Goal: Task Accomplishment & Management: Complete application form

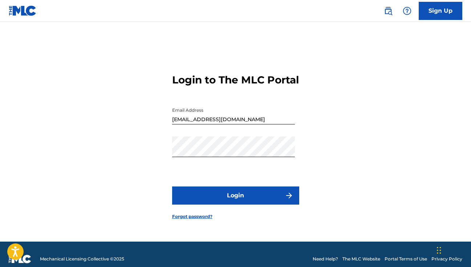
click at [254, 205] on button "Login" at bounding box center [235, 196] width 127 height 18
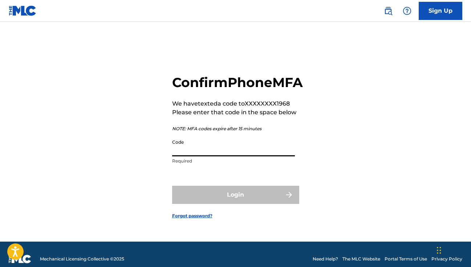
click at [235, 156] on input "Code" at bounding box center [233, 146] width 123 height 21
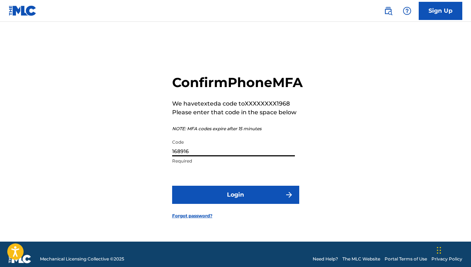
type input "168916"
click at [263, 204] on button "Login" at bounding box center [235, 195] width 127 height 18
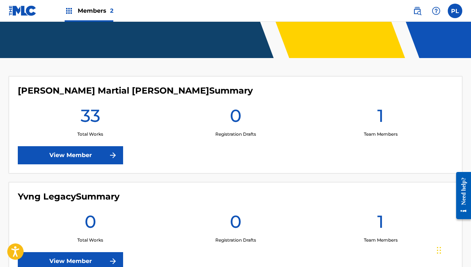
scroll to position [154, 0]
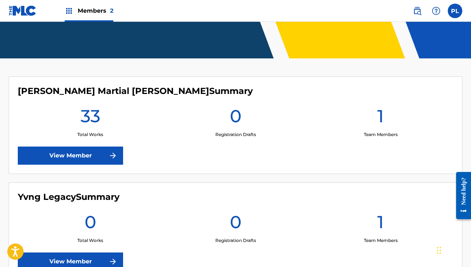
click at [100, 120] on h1 "33" at bounding box center [91, 118] width 20 height 26
click at [78, 128] on div "33 Total Works" at bounding box center [90, 121] width 145 height 33
click at [85, 151] on link "View Member" at bounding box center [70, 156] width 105 height 18
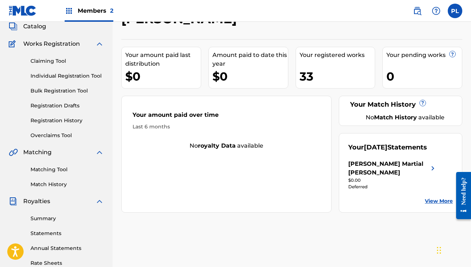
scroll to position [42, 0]
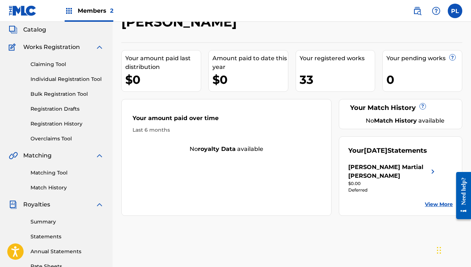
click at [435, 201] on link "View More" at bounding box center [439, 205] width 28 height 8
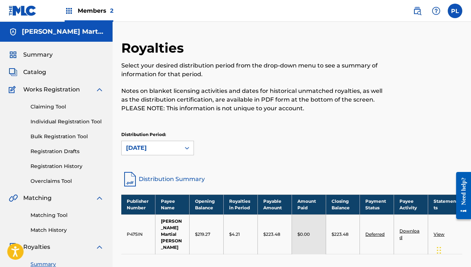
click at [203, 231] on p "$219.27" at bounding box center [202, 234] width 15 height 7
click at [272, 219] on td "$223.48" at bounding box center [274, 235] width 34 height 40
click at [332, 207] on th "Closing Balance" at bounding box center [343, 205] width 34 height 20
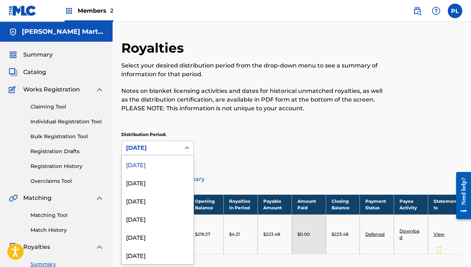
click at [164, 147] on div "[DATE]" at bounding box center [151, 148] width 50 height 9
click at [163, 179] on div "[DATE]" at bounding box center [158, 183] width 72 height 18
click at [164, 147] on div "[DATE]" at bounding box center [151, 148] width 50 height 9
click at [170, 247] on div "[DATE]" at bounding box center [158, 255] width 72 height 18
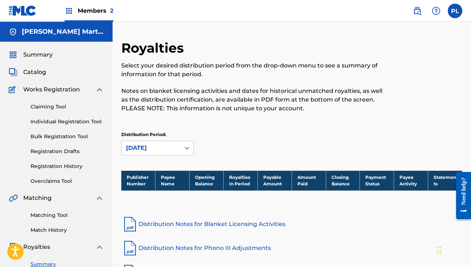
click at [175, 154] on div "[DATE]" at bounding box center [151, 148] width 59 height 14
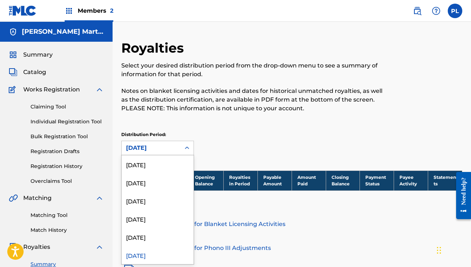
scroll to position [6, 0]
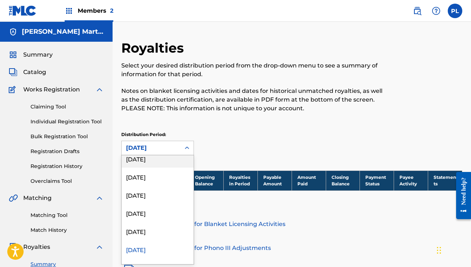
click at [174, 159] on div "[DATE]" at bounding box center [158, 159] width 72 height 18
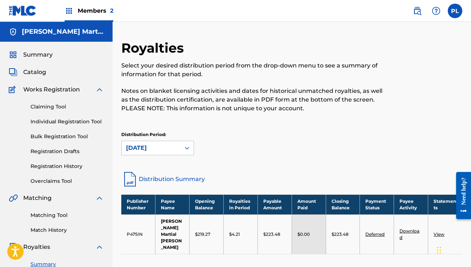
click at [54, 70] on div "Catalog" at bounding box center [56, 72] width 95 height 9
click at [68, 51] on div "Summary" at bounding box center [56, 54] width 95 height 9
click at [47, 53] on span "Summary" at bounding box center [37, 54] width 29 height 9
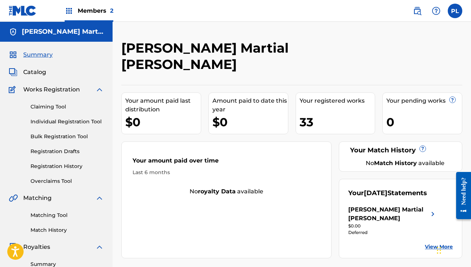
click at [359, 229] on div "Deferred" at bounding box center [392, 232] width 89 height 7
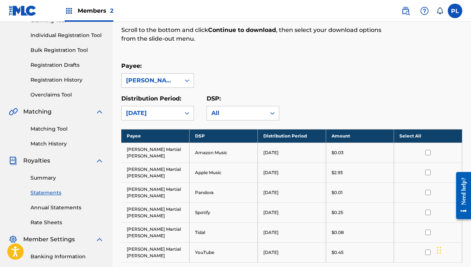
scroll to position [87, 0]
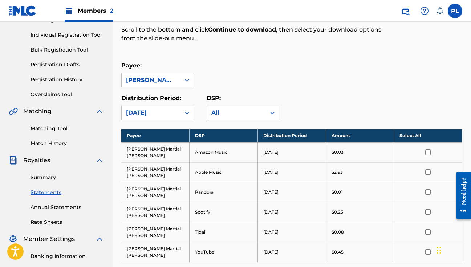
click at [429, 153] on td at bounding box center [428, 152] width 68 height 20
click at [429, 166] on td at bounding box center [428, 172] width 68 height 20
click at [429, 170] on input "checkbox" at bounding box center [427, 172] width 5 height 5
click at [429, 152] on td at bounding box center [428, 152] width 68 height 20
click at [426, 145] on td at bounding box center [428, 152] width 68 height 20
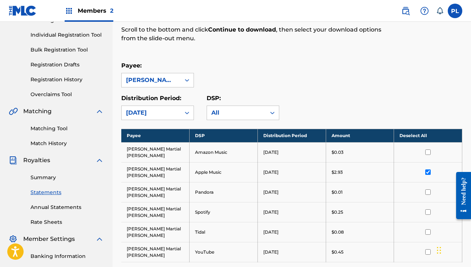
click at [426, 152] on td at bounding box center [428, 152] width 68 height 20
click at [428, 151] on input "checkbox" at bounding box center [427, 152] width 5 height 5
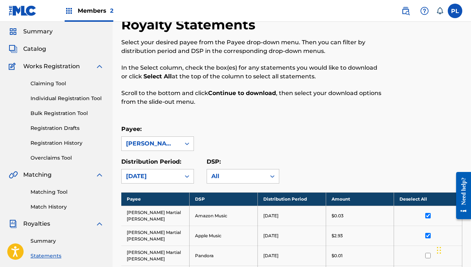
scroll to position [21, 0]
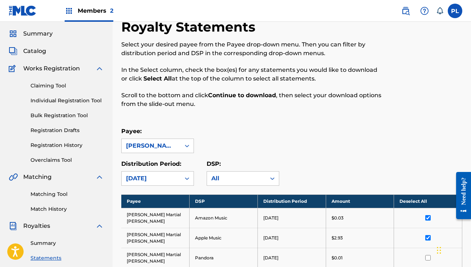
click at [51, 85] on link "Claiming Tool" at bounding box center [67, 86] width 73 height 8
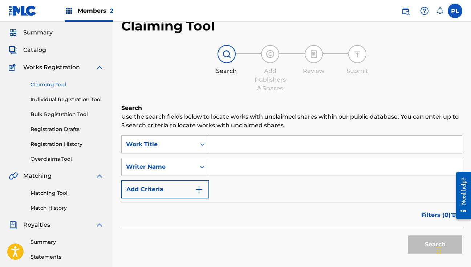
scroll to position [29, 0]
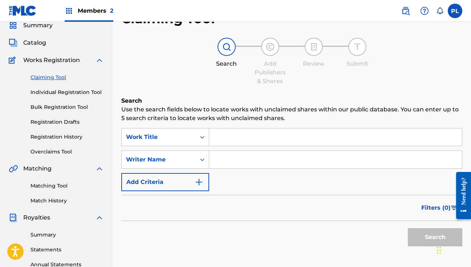
click at [217, 142] on input "Search Form" at bounding box center [335, 137] width 253 height 17
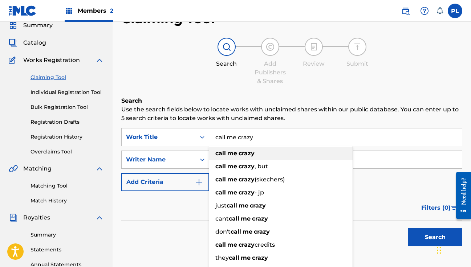
click at [228, 158] on div "call me crazy" at bounding box center [280, 153] width 143 height 13
type input "call me crazy"
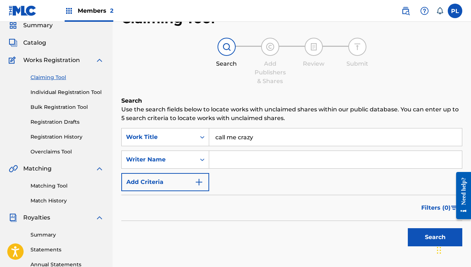
click at [230, 162] on input "Search Form" at bounding box center [335, 159] width 253 height 17
type input "yvng legacy"
click at [435, 237] on button "Search" at bounding box center [435, 237] width 54 height 18
click at [431, 236] on button "Search" at bounding box center [435, 237] width 54 height 18
click at [76, 110] on link "Bulk Registration Tool" at bounding box center [67, 107] width 73 height 8
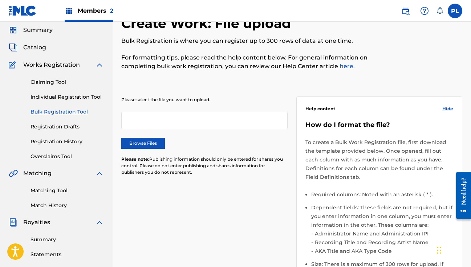
scroll to position [21, 0]
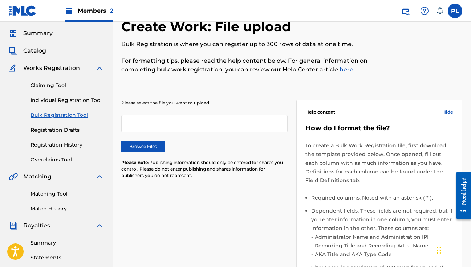
click at [143, 127] on div at bounding box center [204, 123] width 166 height 17
click at [145, 121] on div at bounding box center [204, 123] width 166 height 17
click at [156, 123] on div at bounding box center [204, 123] width 166 height 17
click at [69, 125] on div "Claiming Tool Individual Registration Tool Bulk Registration Tool Registration …" at bounding box center [56, 118] width 95 height 91
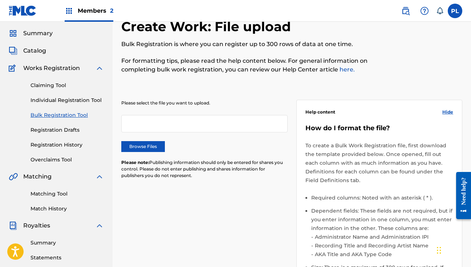
click at [69, 131] on link "Registration Drafts" at bounding box center [67, 130] width 73 height 8
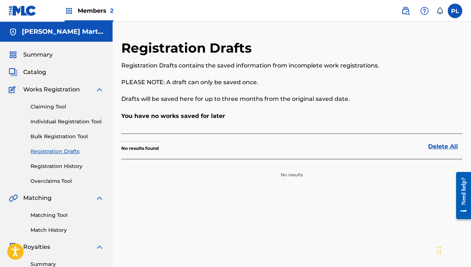
click at [76, 168] on link "Registration History" at bounding box center [67, 167] width 73 height 8
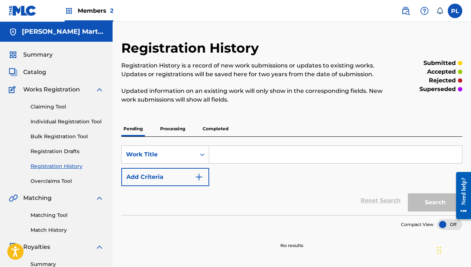
click at [176, 126] on p "Processing" at bounding box center [172, 128] width 29 height 15
click at [208, 128] on p "Completed" at bounding box center [215, 128] width 30 height 15
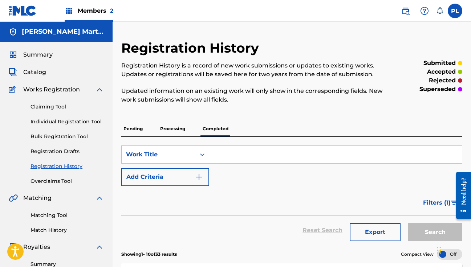
click at [37, 73] on span "Catalog" at bounding box center [34, 72] width 23 height 9
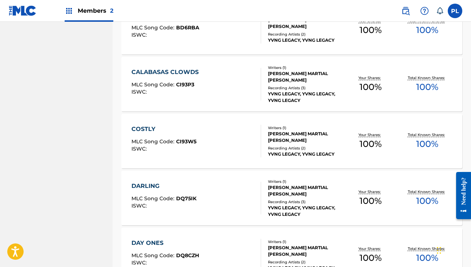
scroll to position [421, 0]
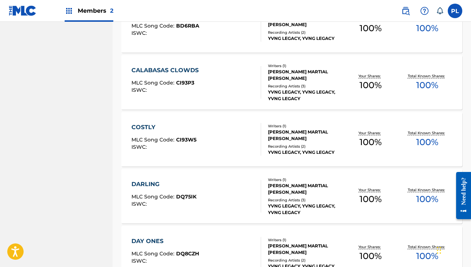
click at [275, 97] on div "YVNG LEGACY, YVNG LEGACY, YVNG LEGACY" at bounding box center [305, 95] width 74 height 13
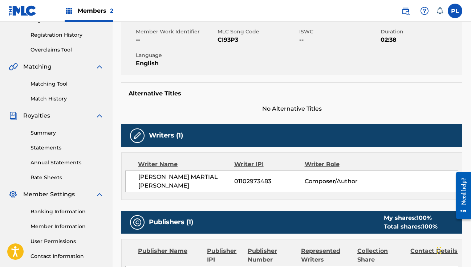
scroll to position [132, 0]
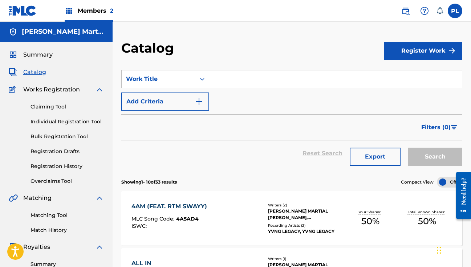
click at [435, 55] on button "Register Work" at bounding box center [423, 51] width 78 height 18
click at [411, 74] on link "Individual" at bounding box center [423, 74] width 78 height 17
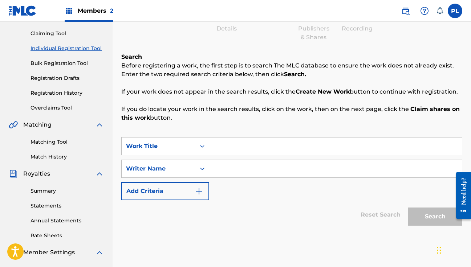
scroll to position [74, 0]
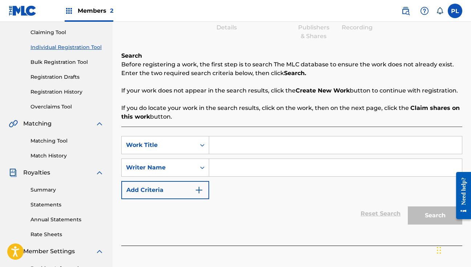
click at [306, 149] on input "Search Form" at bounding box center [335, 145] width 253 height 17
type input "Call me crazy"
click at [290, 158] on div "SearchWithCriteria2ce1d7de-002f-49fb-a044-fe32b4626598 Work Title Call me crazy…" at bounding box center [291, 167] width 341 height 63
click at [290, 169] on input "Search Form" at bounding box center [335, 167] width 253 height 17
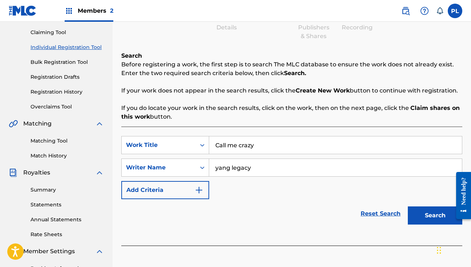
click at [435, 216] on button "Search" at bounding box center [435, 216] width 54 height 18
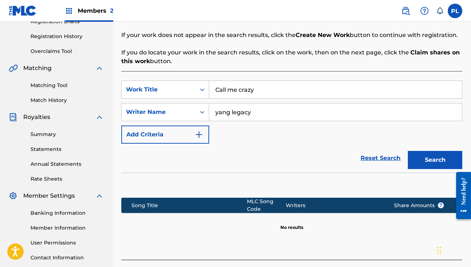
scroll to position [131, 0]
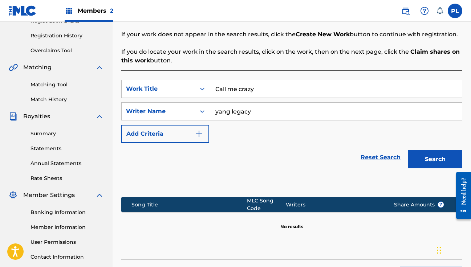
click at [224, 111] on input "yang legacy" at bounding box center [335, 111] width 253 height 17
click at [435, 159] on button "Search" at bounding box center [435, 159] width 54 height 18
click at [258, 111] on input "yvng legacy" at bounding box center [335, 111] width 253 height 17
type input "y"
type input "patrice leroy"
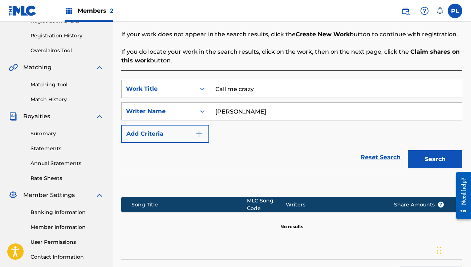
click at [435, 159] on button "Search" at bounding box center [435, 159] width 54 height 18
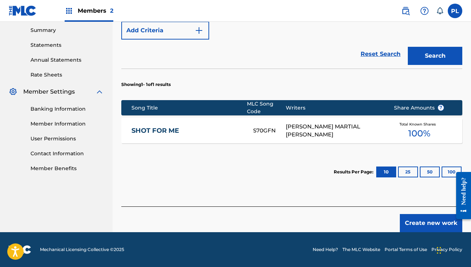
scroll to position [234, 0]
click at [207, 130] on link "SHOT FOR ME" at bounding box center [187, 131] width 112 height 8
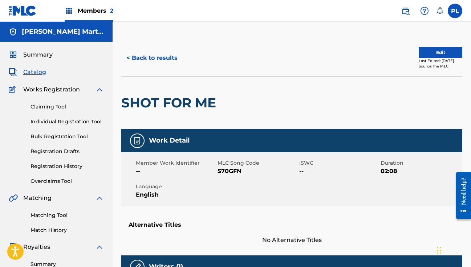
click at [174, 62] on button "< Back to results" at bounding box center [151, 58] width 61 height 18
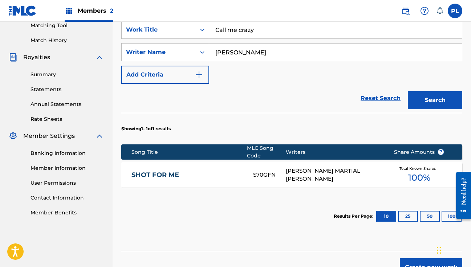
scroll to position [191, 0]
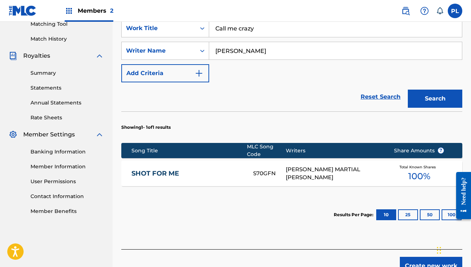
click at [373, 101] on link "Reset Search" at bounding box center [380, 97] width 47 height 16
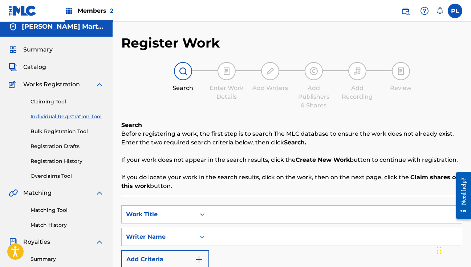
scroll to position [8, 0]
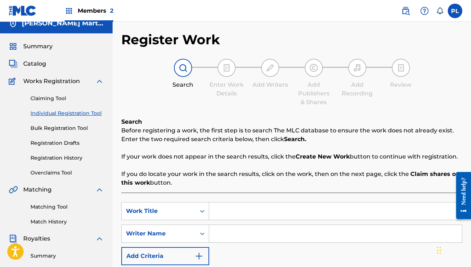
click at [323, 157] on strong "Create New Work" at bounding box center [323, 156] width 54 height 7
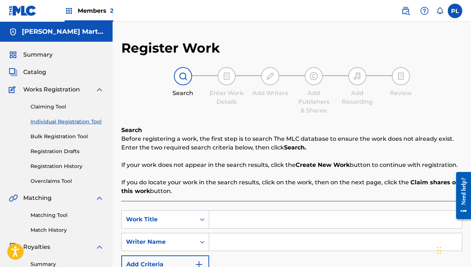
scroll to position [0, 0]
click at [73, 160] on div "Claiming Tool Individual Registration Tool Bulk Registration Tool Registration …" at bounding box center [56, 139] width 95 height 91
click at [73, 167] on link "Registration History" at bounding box center [67, 167] width 73 height 8
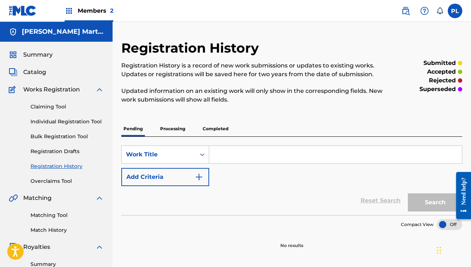
click at [61, 107] on link "Claiming Tool" at bounding box center [67, 107] width 73 height 8
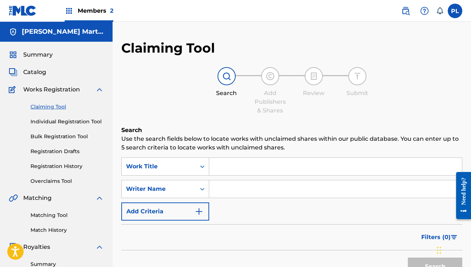
click at [77, 115] on div "Claiming Tool Individual Registration Tool Bulk Registration Tool Registration …" at bounding box center [56, 139] width 95 height 91
click at [78, 122] on link "Individual Registration Tool" at bounding box center [67, 122] width 73 height 8
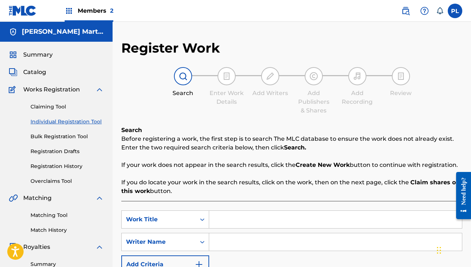
click at [183, 77] on img at bounding box center [183, 76] width 9 height 9
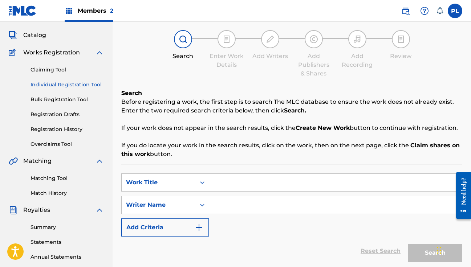
scroll to position [34, 0]
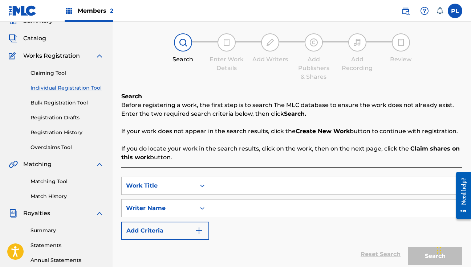
click at [67, 104] on link "Bulk Registration Tool" at bounding box center [67, 103] width 73 height 8
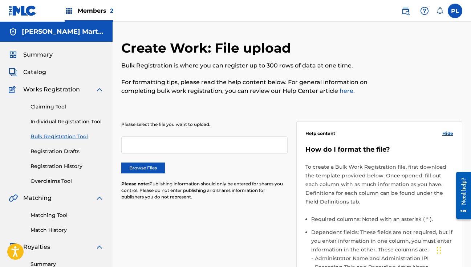
click at [70, 156] on div "Claiming Tool Individual Registration Tool Bulk Registration Tool Registration …" at bounding box center [56, 139] width 95 height 91
click at [70, 150] on link "Registration Drafts" at bounding box center [67, 152] width 73 height 8
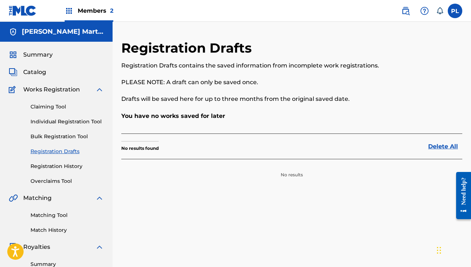
click at [64, 178] on link "Overclaims Tool" at bounding box center [67, 182] width 73 height 8
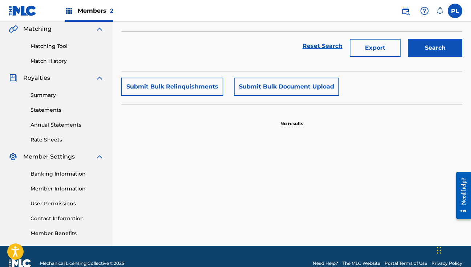
scroll to position [169, 0]
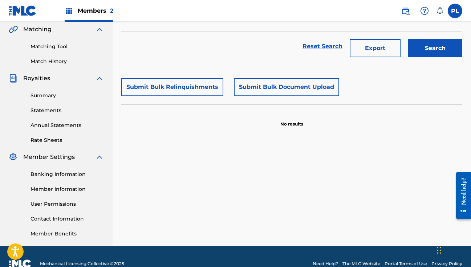
click at [76, 176] on link "Banking Information" at bounding box center [67, 175] width 73 height 8
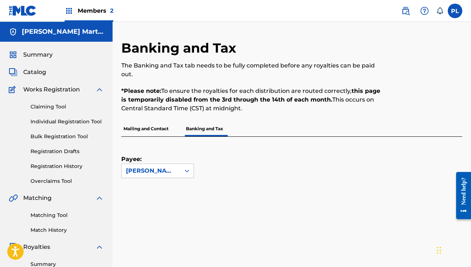
click at [64, 55] on div "Summary" at bounding box center [56, 54] width 95 height 9
click at [89, 11] on span "Members 2" at bounding box center [96, 11] width 36 height 8
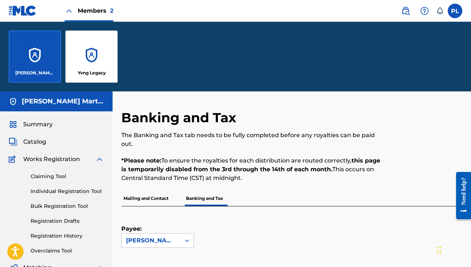
click at [102, 73] on p "Yvng Legacy" at bounding box center [92, 73] width 28 height 7
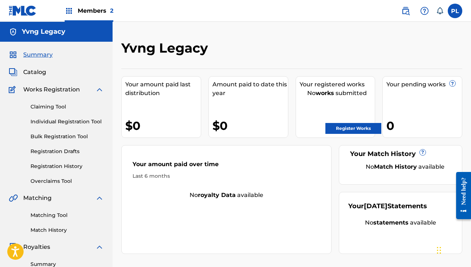
click at [97, 125] on link "Individual Registration Tool" at bounding box center [67, 122] width 73 height 8
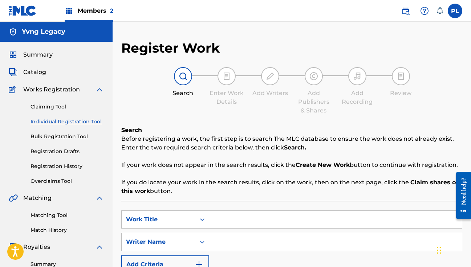
click at [87, 93] on div "Works Registration" at bounding box center [56, 89] width 95 height 9
click at [94, 93] on div "Works Registration" at bounding box center [56, 89] width 95 height 9
click at [187, 85] on div "Search" at bounding box center [183, 82] width 36 height 31
click at [233, 82] on div "Enter Work Details" at bounding box center [226, 86] width 36 height 39
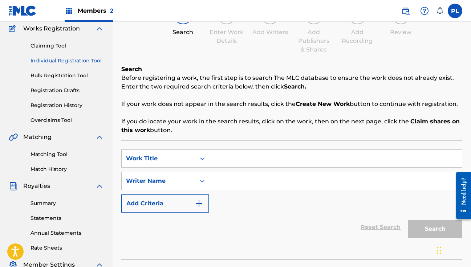
scroll to position [68, 0]
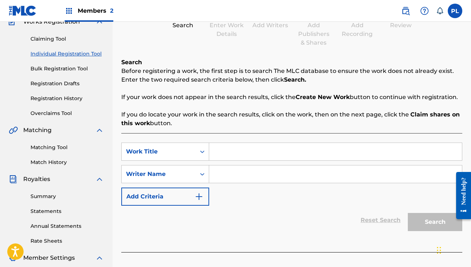
click at [286, 158] on input "Search Form" at bounding box center [335, 151] width 253 height 17
type input "Call Me Crazy"
click at [240, 179] on input "Search Form" at bounding box center [335, 174] width 253 height 17
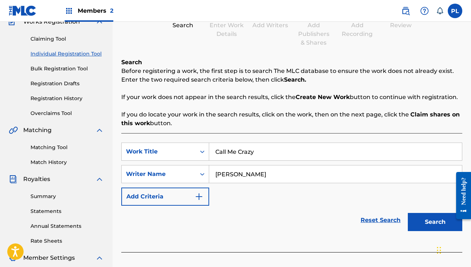
type input "Patrice Leroy"
click at [418, 224] on button "Search" at bounding box center [435, 222] width 54 height 18
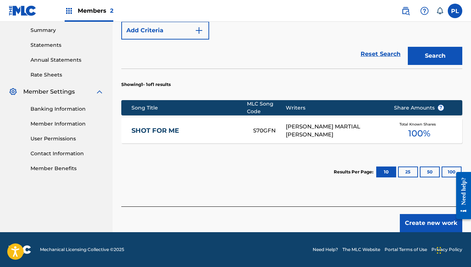
click at [420, 218] on button "Create new work" at bounding box center [431, 223] width 62 height 18
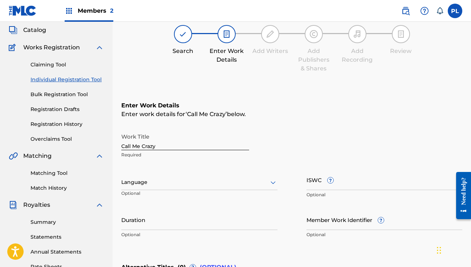
scroll to position [41, 0]
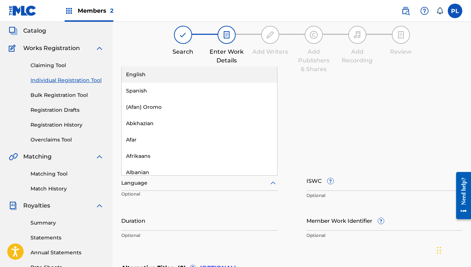
click at [234, 183] on div at bounding box center [199, 183] width 156 height 9
click at [221, 77] on div "English" at bounding box center [199, 74] width 155 height 16
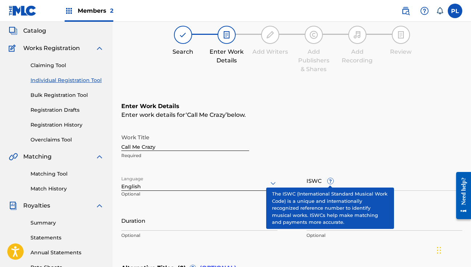
click at [331, 180] on span "?" at bounding box center [331, 181] width 6 height 6
click at [331, 180] on input "ISWC ?" at bounding box center [384, 180] width 156 height 21
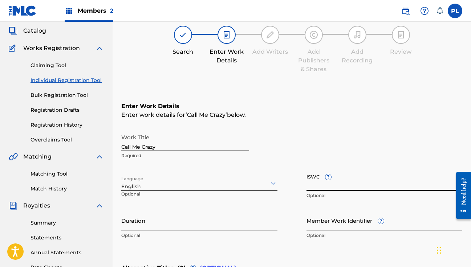
click at [347, 163] on div "Work Title Call Me Crazy Required Language English Optional ISWC ? Optional Dur…" at bounding box center [291, 186] width 341 height 113
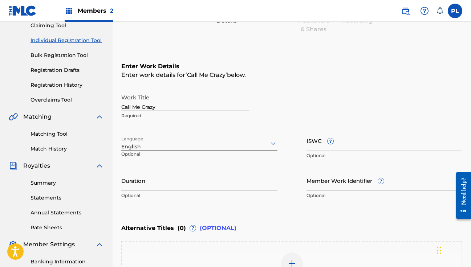
scroll to position [86, 0]
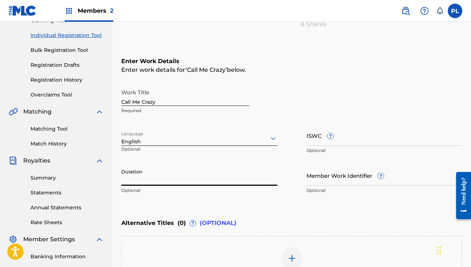
click at [211, 182] on input "Duration" at bounding box center [199, 175] width 156 height 21
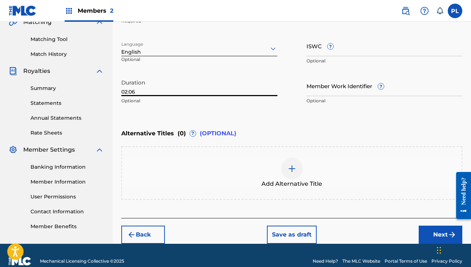
scroll to position [182, 0]
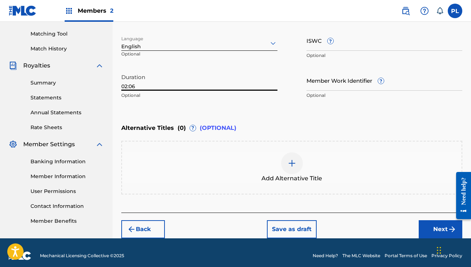
type input "02:06"
click at [428, 231] on button "Next" at bounding box center [441, 229] width 44 height 18
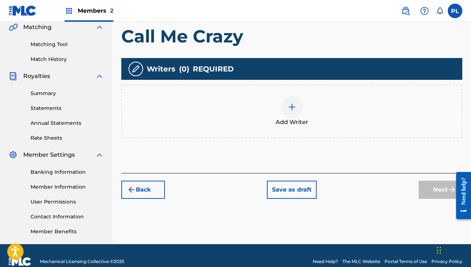
scroll to position [172, 0]
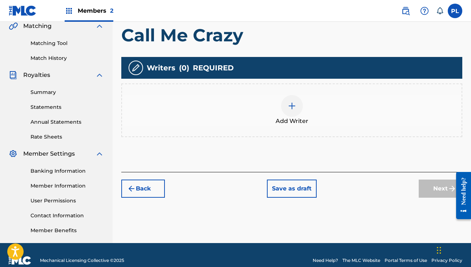
click at [292, 115] on div at bounding box center [292, 106] width 22 height 22
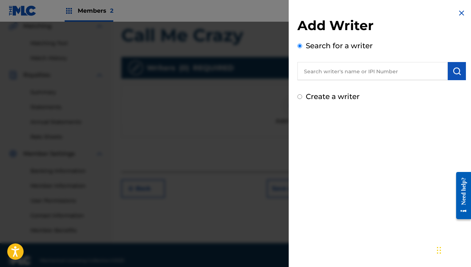
click at [339, 74] on input "text" at bounding box center [372, 71] width 150 height 18
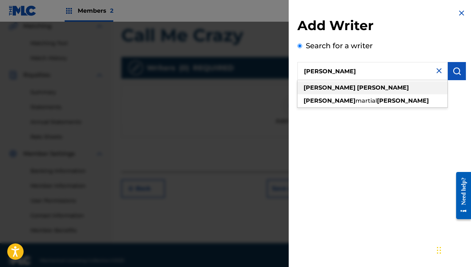
drag, startPoint x: 339, startPoint y: 84, endPoint x: 341, endPoint y: 102, distance: 18.2
click at [355, 102] on span "martial" at bounding box center [365, 100] width 21 height 7
type input "patrice martial leroy"
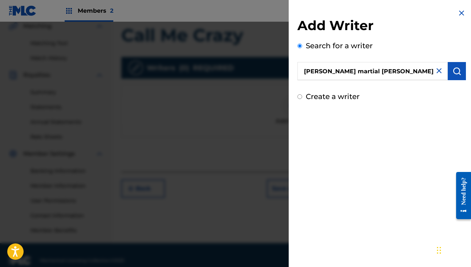
click at [456, 72] on img "submit" at bounding box center [456, 71] width 9 height 9
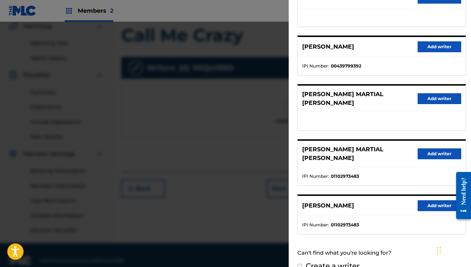
scroll to position [109, 0]
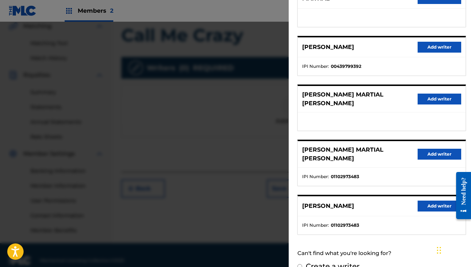
click at [425, 201] on button "Add writer" at bounding box center [440, 206] width 44 height 11
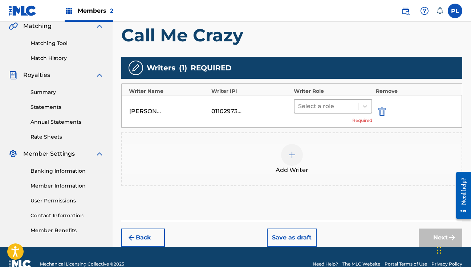
click at [332, 110] on div at bounding box center [326, 106] width 56 height 10
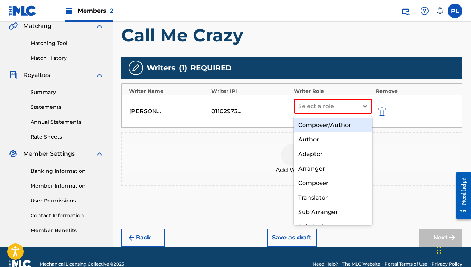
click at [334, 126] on div "Composer/Author" at bounding box center [333, 125] width 78 height 15
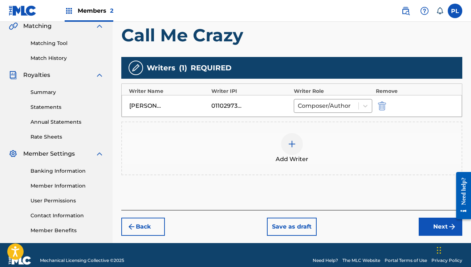
click at [438, 227] on button "Next" at bounding box center [441, 227] width 44 height 18
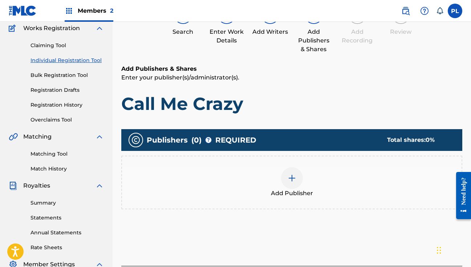
scroll to position [80, 0]
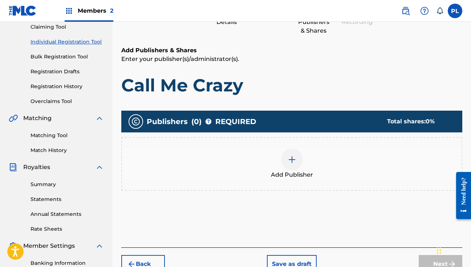
click at [286, 161] on div at bounding box center [292, 160] width 22 height 22
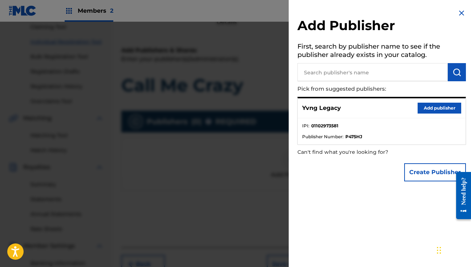
click at [436, 107] on button "Add publisher" at bounding box center [440, 108] width 44 height 11
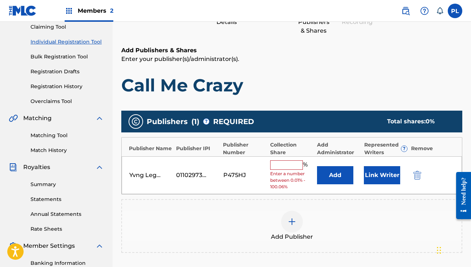
click at [287, 166] on input "text" at bounding box center [286, 164] width 33 height 9
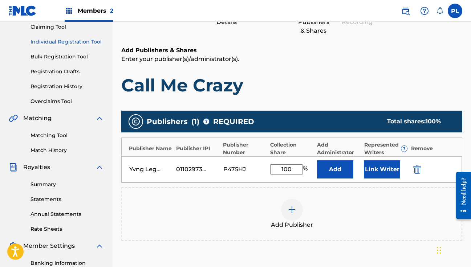
type input "100"
click at [373, 170] on button "Link Writer" at bounding box center [382, 169] width 36 height 18
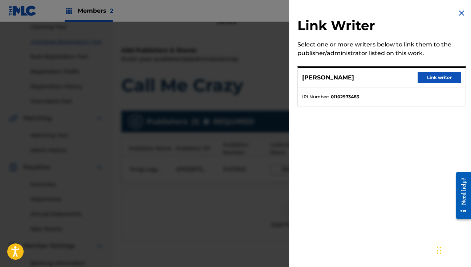
click at [448, 78] on button "Link writer" at bounding box center [440, 77] width 44 height 11
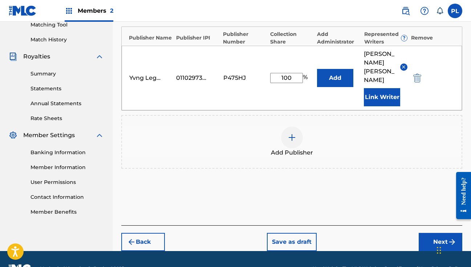
click at [427, 233] on button "Next" at bounding box center [441, 242] width 44 height 18
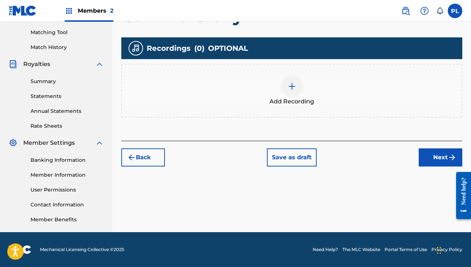
scroll to position [183, 0]
click at [300, 108] on div "Add Recording" at bounding box center [291, 91] width 341 height 54
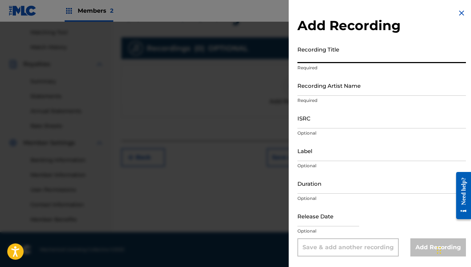
click at [330, 56] on input "Recording Title" at bounding box center [381, 52] width 168 height 21
type input "Call Me Crazy"
click at [332, 86] on input "Recording Artist Name" at bounding box center [381, 85] width 168 height 21
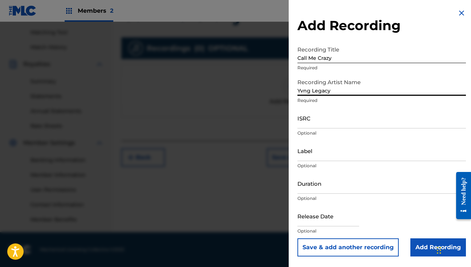
type input "Yvng Legacy"
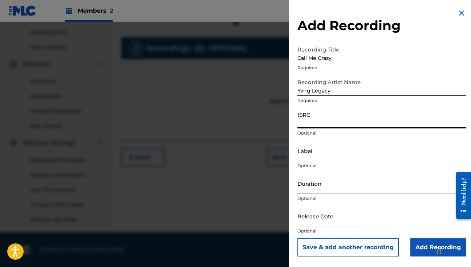
click at [330, 128] on input "ISRC" at bounding box center [381, 118] width 168 height 21
type input "QZTAY2592280"
click at [339, 188] on input "Duration" at bounding box center [381, 183] width 168 height 21
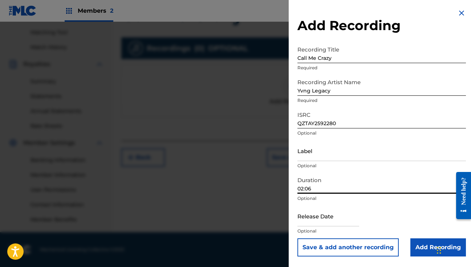
type input "02:06"
select select "8"
select select "2025"
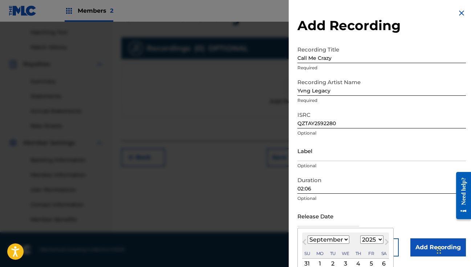
click at [343, 222] on input "text" at bounding box center [328, 216] width 62 height 21
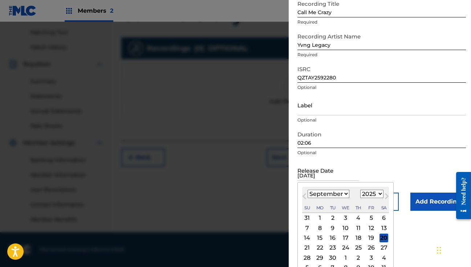
scroll to position [47, 0]
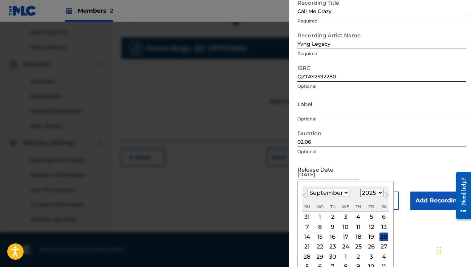
type input "06/06/2025"
select select "5"
click at [375, 219] on div "6" at bounding box center [371, 217] width 9 height 9
type input "June 6 2025"
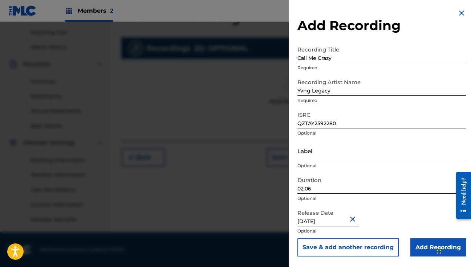
scroll to position [183, 0]
click at [349, 157] on input "Label" at bounding box center [381, 151] width 168 height 21
type input "DREAM MILLIONZ ENTERTAINMENT"
click at [419, 251] on input "Add Recording" at bounding box center [438, 248] width 56 height 18
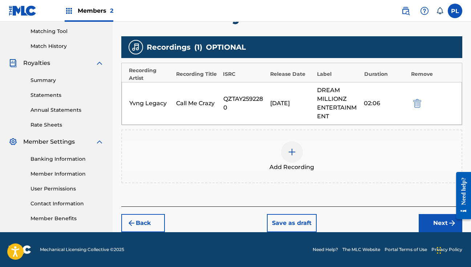
click at [431, 228] on button "Next" at bounding box center [441, 223] width 44 height 18
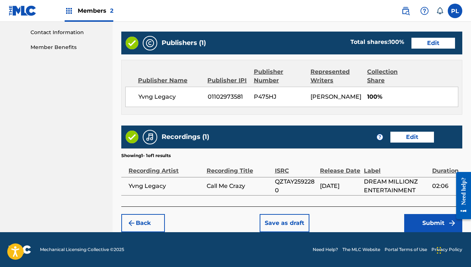
scroll to position [355, 0]
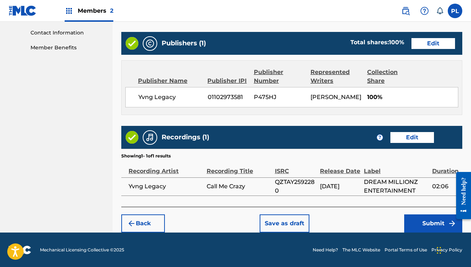
click at [431, 233] on footer "Mechanical Licensing Collective © 2025 Need Help? The MLC Website Portal Terms …" at bounding box center [235, 250] width 471 height 35
click at [428, 223] on button "Submit" at bounding box center [433, 224] width 58 height 18
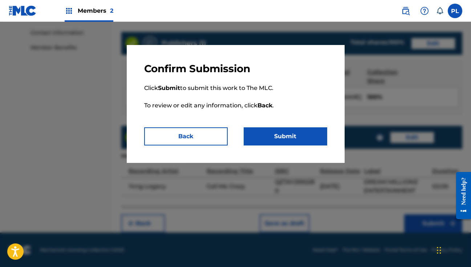
click at [303, 129] on button "Submit" at bounding box center [286, 136] width 84 height 18
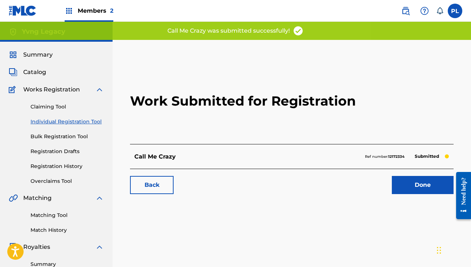
click at [431, 188] on link "Done" at bounding box center [423, 185] width 62 height 18
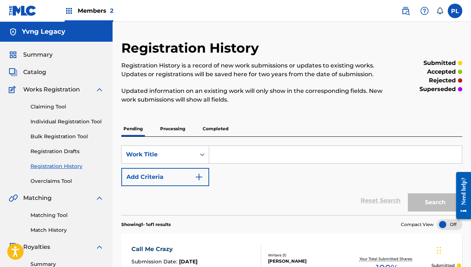
click at [47, 37] on div "Yvng Legacy" at bounding box center [56, 32] width 113 height 20
click at [90, 12] on span "Members 2" at bounding box center [96, 11] width 36 height 8
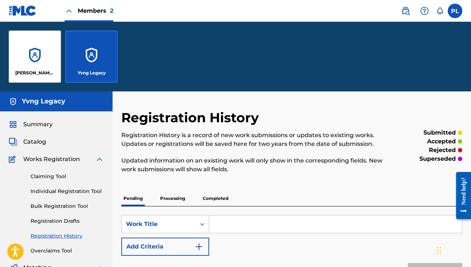
click at [28, 66] on div "[PERSON_NAME] Martial [PERSON_NAME]" at bounding box center [35, 57] width 52 height 52
